Goal: Information Seeking & Learning: Find specific fact

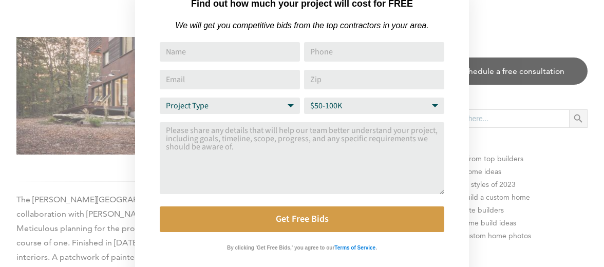
scroll to position [41, 0]
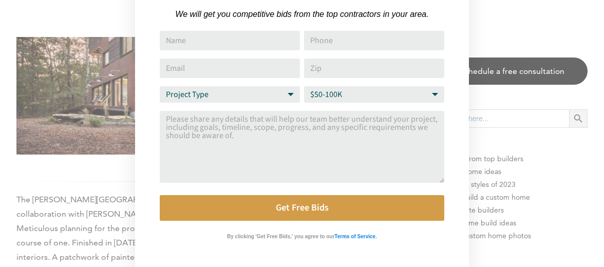
click at [99, 214] on div "Find out how much your project will cost for FREE We will get you competitive b…" at bounding box center [302, 133] width 604 height 267
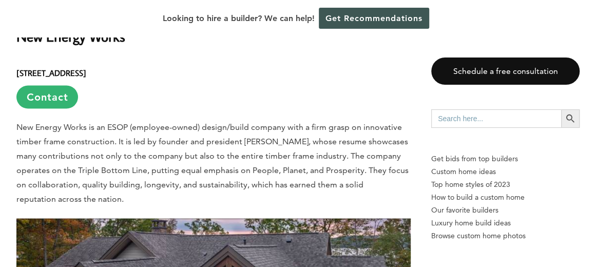
scroll to position [7966, 0]
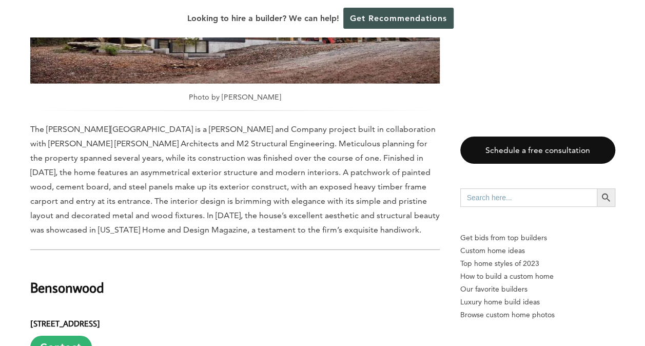
scroll to position [0, 0]
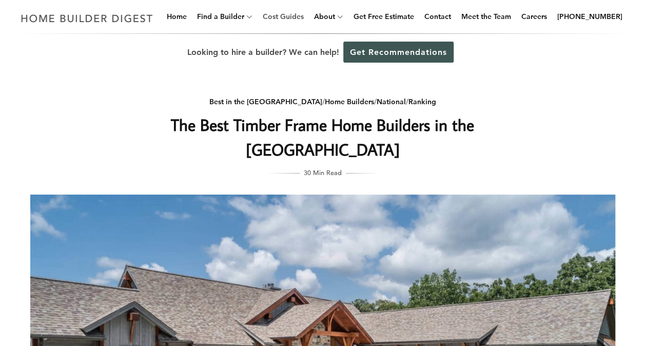
click at [302, 16] on link "Cost Guides" at bounding box center [283, 16] width 49 height 33
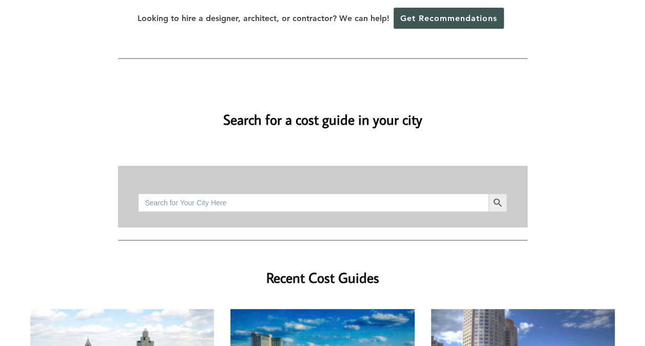
click at [340, 173] on div "Search for: Search Button" at bounding box center [322, 197] width 369 height 62
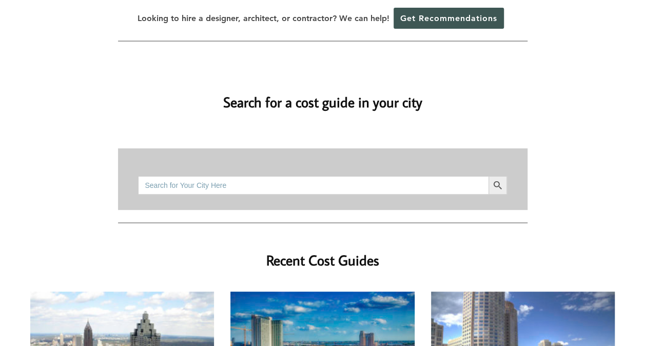
scroll to position [79, 0]
click at [249, 177] on input "Search for:" at bounding box center [313, 186] width 350 height 18
type input "afton ok"
click at [498, 180] on icon "Search" at bounding box center [497, 185] width 11 height 11
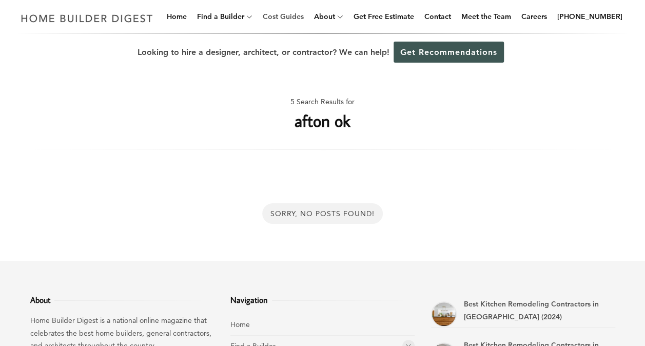
click at [300, 17] on link "Cost Guides" at bounding box center [283, 16] width 49 height 33
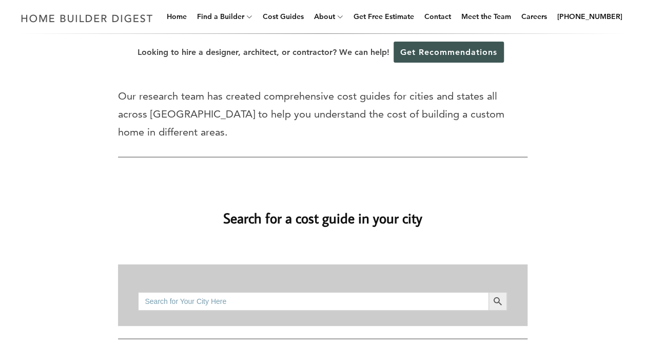
click at [245, 292] on input "Search for:" at bounding box center [313, 301] width 350 height 18
type input "tulsa ok"
click at [489, 292] on button "Search Button" at bounding box center [498, 301] width 18 height 18
